Goal: Task Accomplishment & Management: Use online tool/utility

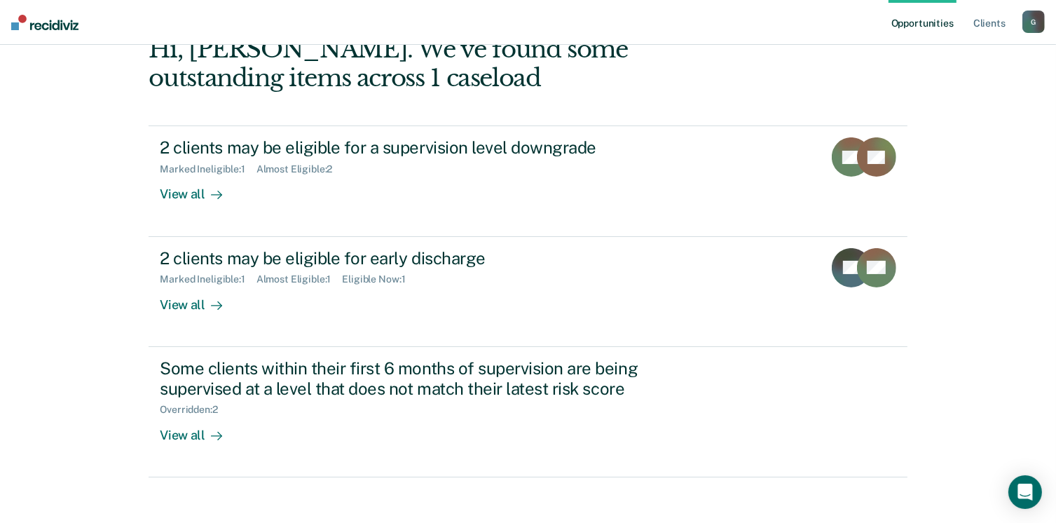
scroll to position [149, 0]
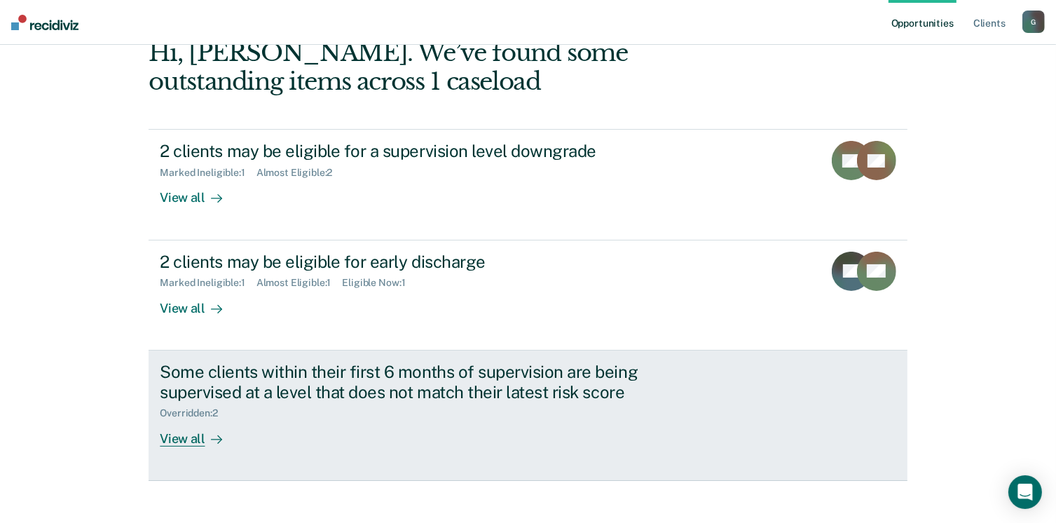
click at [270, 413] on div "Overridden : 2" at bounding box center [406, 410] width 492 height 18
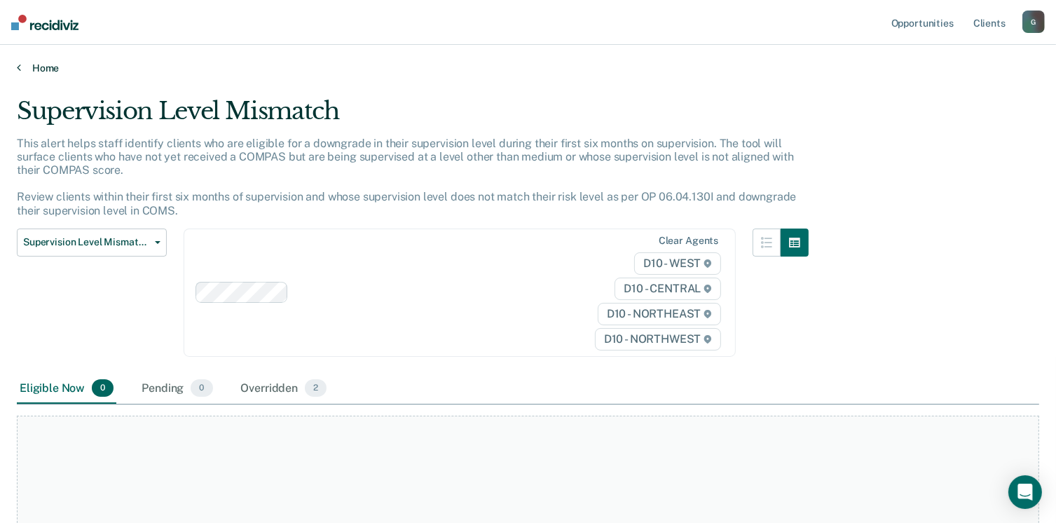
click at [23, 73] on link "Home" at bounding box center [528, 68] width 1022 height 13
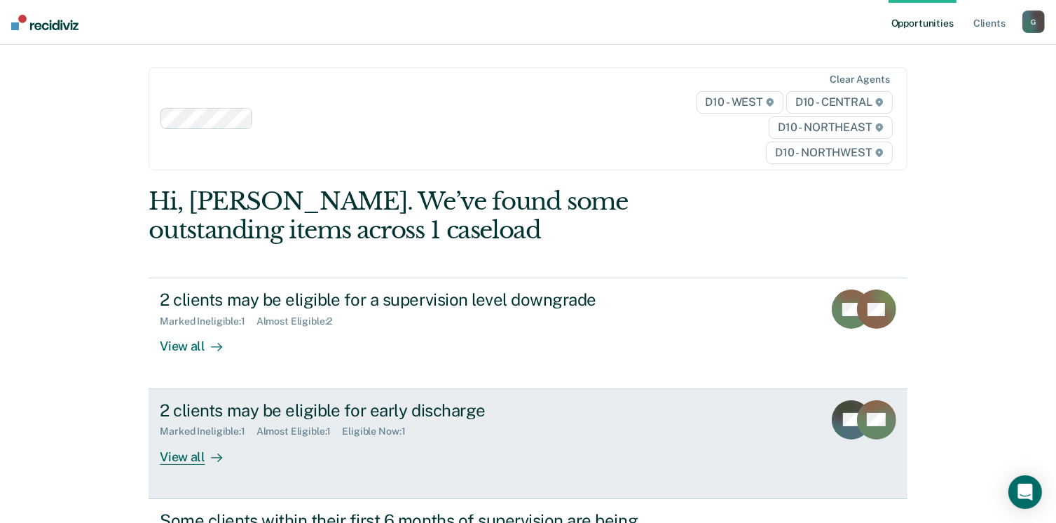
click at [172, 415] on div "2 clients may be eligible for early discharge" at bounding box center [406, 410] width 492 height 20
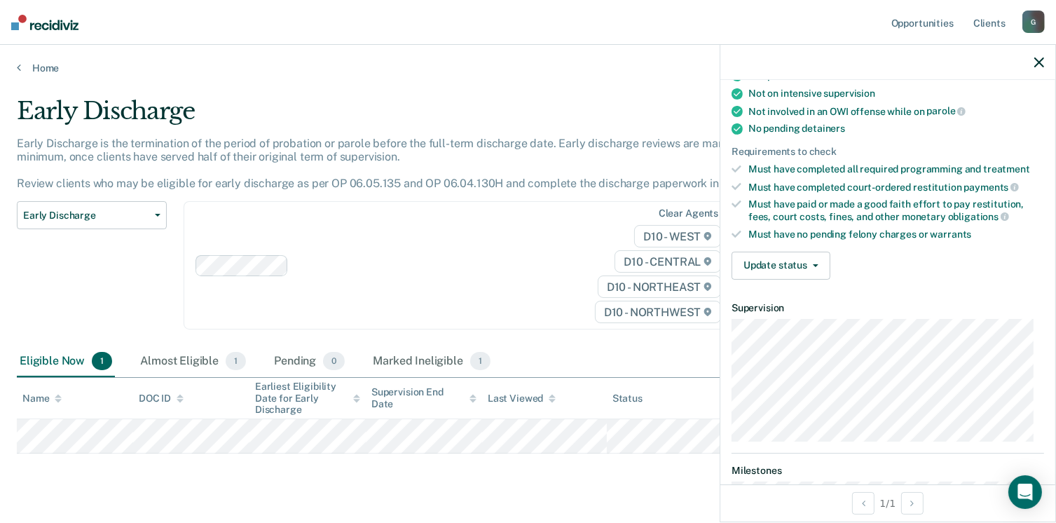
scroll to position [272, 0]
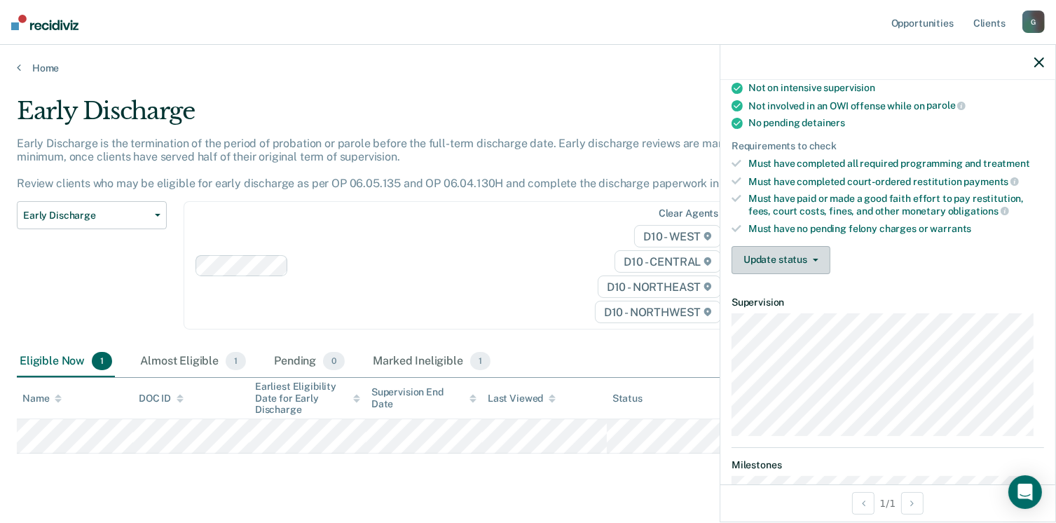
click at [789, 250] on button "Update status" at bounding box center [780, 260] width 99 height 28
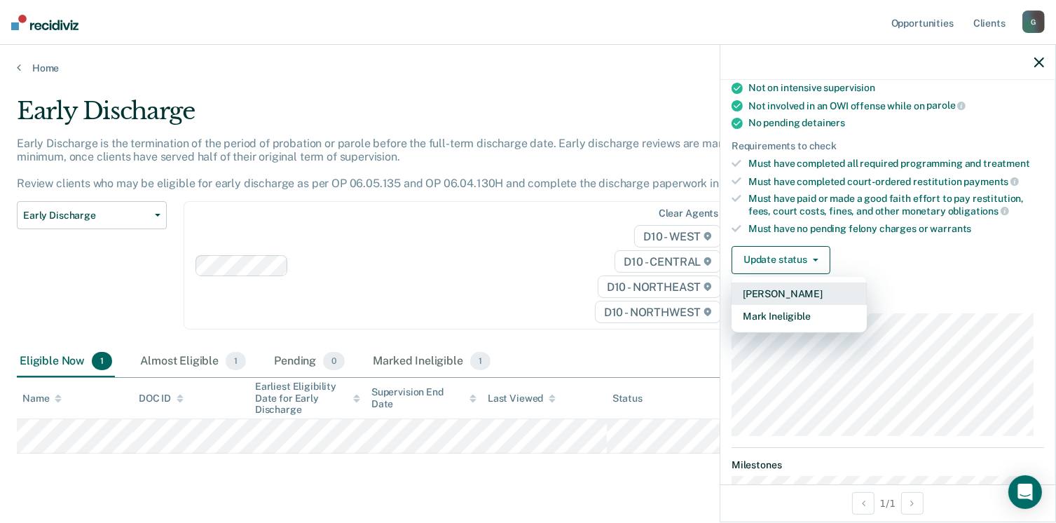
click at [792, 286] on button "[PERSON_NAME]" at bounding box center [798, 293] width 135 height 22
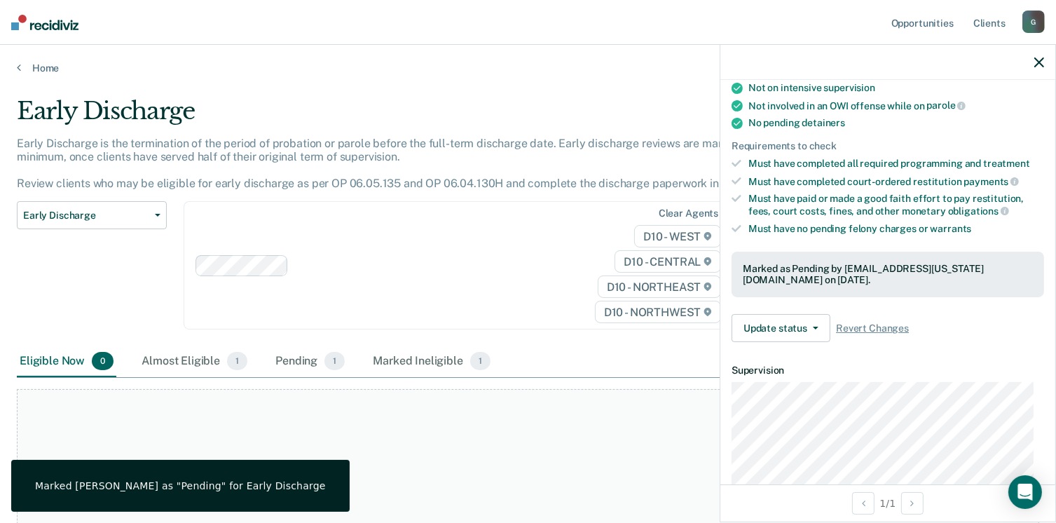
click at [490, 296] on div "Clear agents D10 - WEST D10 - CENTRAL D10 - NORTHEAST D10 - NORTHWEST" at bounding box center [460, 265] width 552 height 128
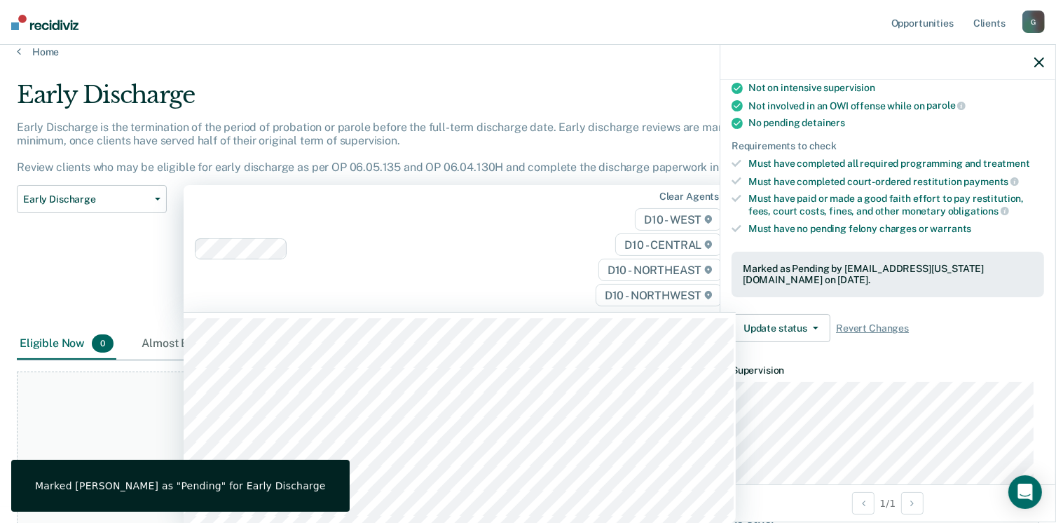
scroll to position [17, 0]
click at [40, 52] on link "Home" at bounding box center [528, 51] width 1022 height 13
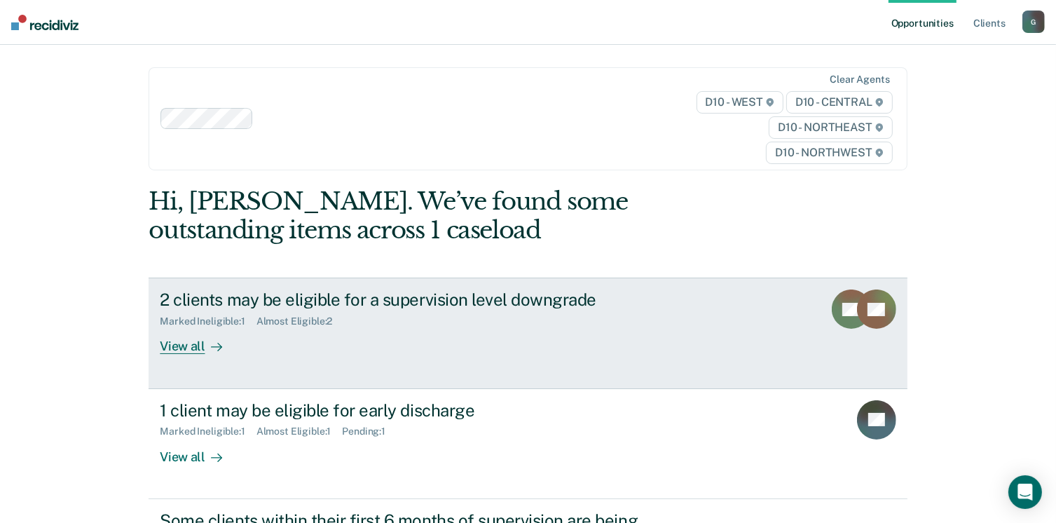
click at [199, 310] on div "Marked Ineligible : 1 Almost Eligible : 2" at bounding box center [406, 319] width 492 height 18
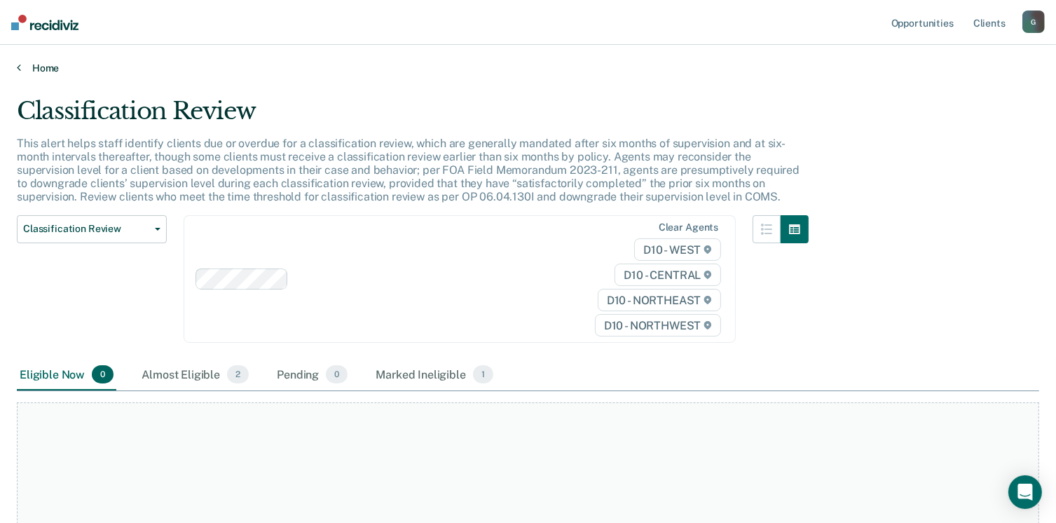
click at [45, 68] on link "Home" at bounding box center [528, 68] width 1022 height 13
